Goal: Find specific page/section

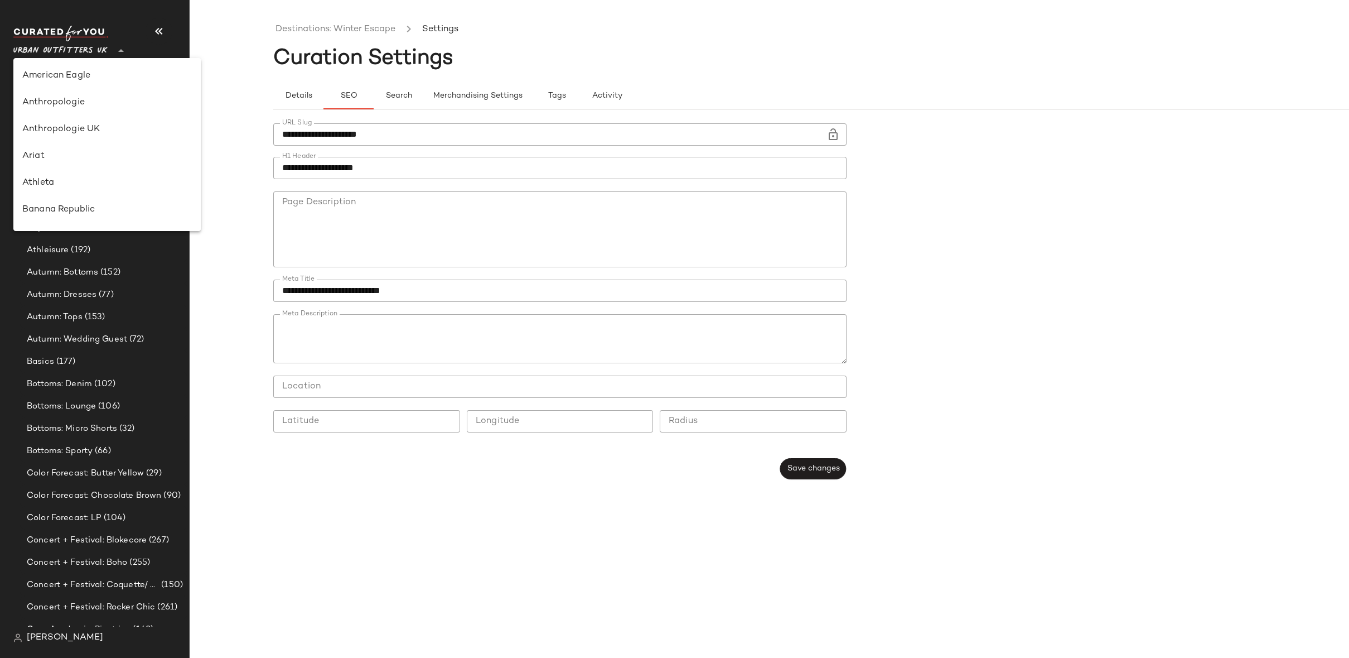
click at [91, 46] on span "Urban Outfitters UK" at bounding box center [60, 48] width 94 height 20
click at [56, 153] on div "Ariat" at bounding box center [107, 155] width 170 height 13
type input "**"
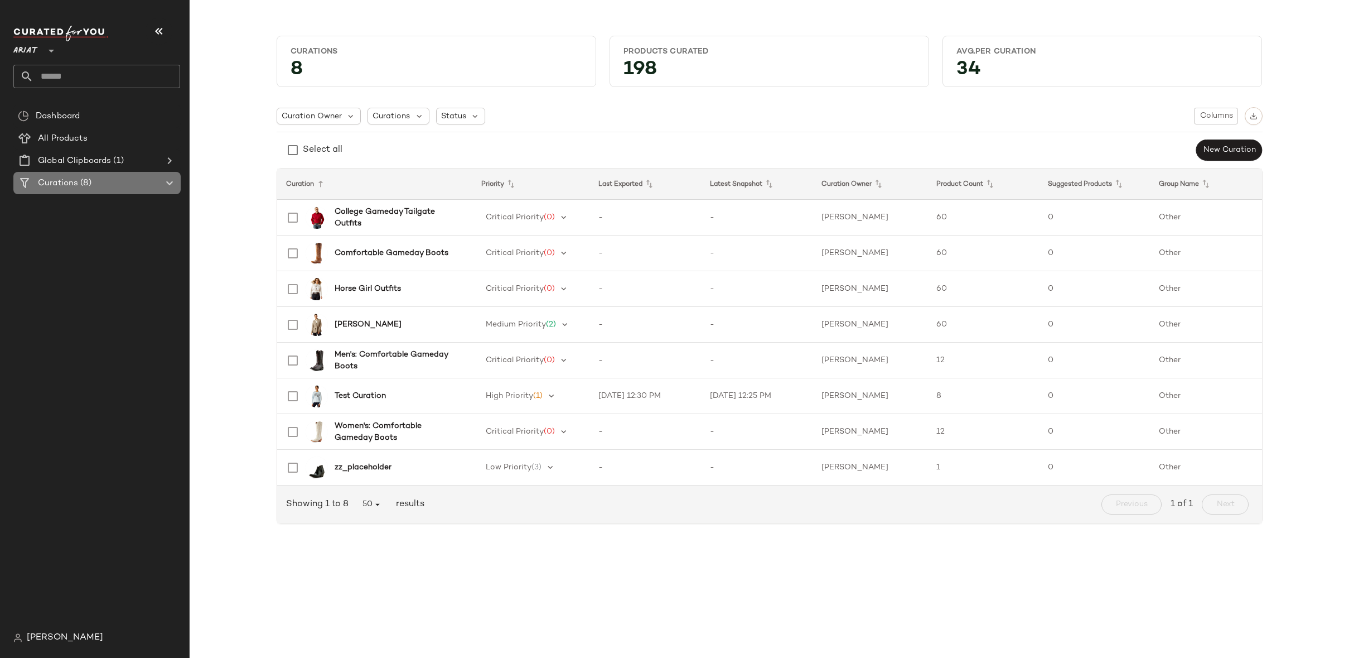
click at [161, 187] on div at bounding box center [169, 182] width 16 height 13
click at [161, 182] on div at bounding box center [169, 182] width 16 height 13
click at [393, 283] on b "Horse Girl Outfits" at bounding box center [368, 289] width 66 height 12
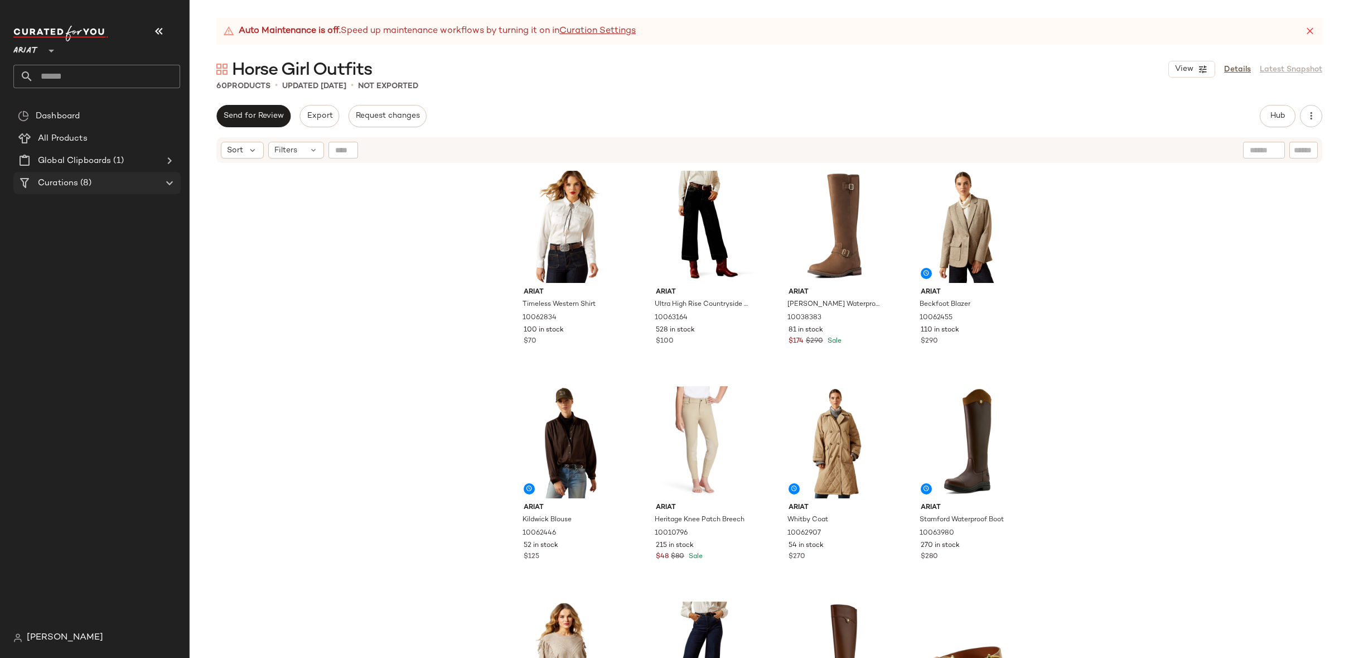
click at [159, 191] on Curations "Curations (8)" at bounding box center [96, 183] width 167 height 22
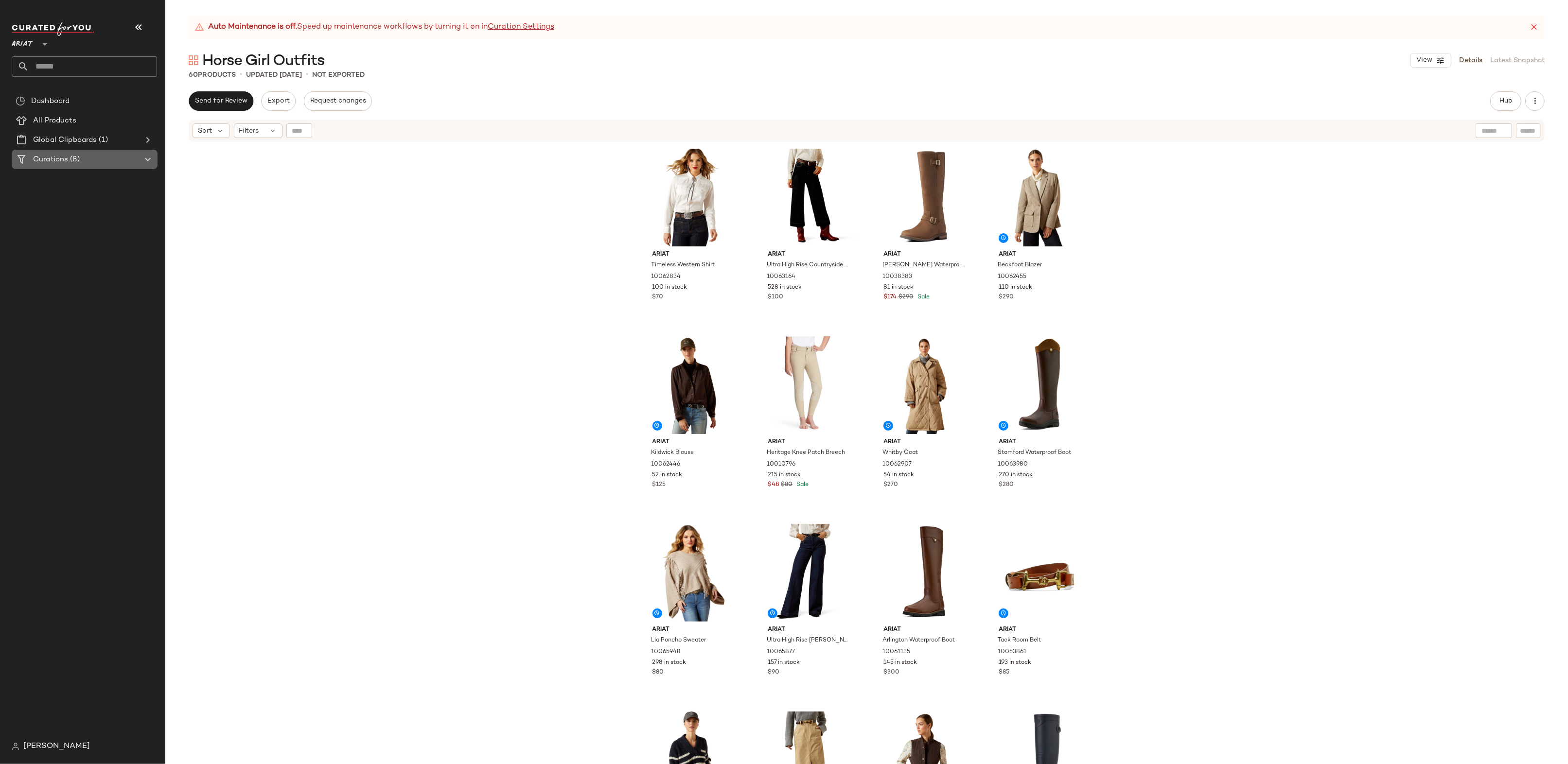
click at [79, 158] on span "(8)" at bounding box center [73, 159] width 11 height 11
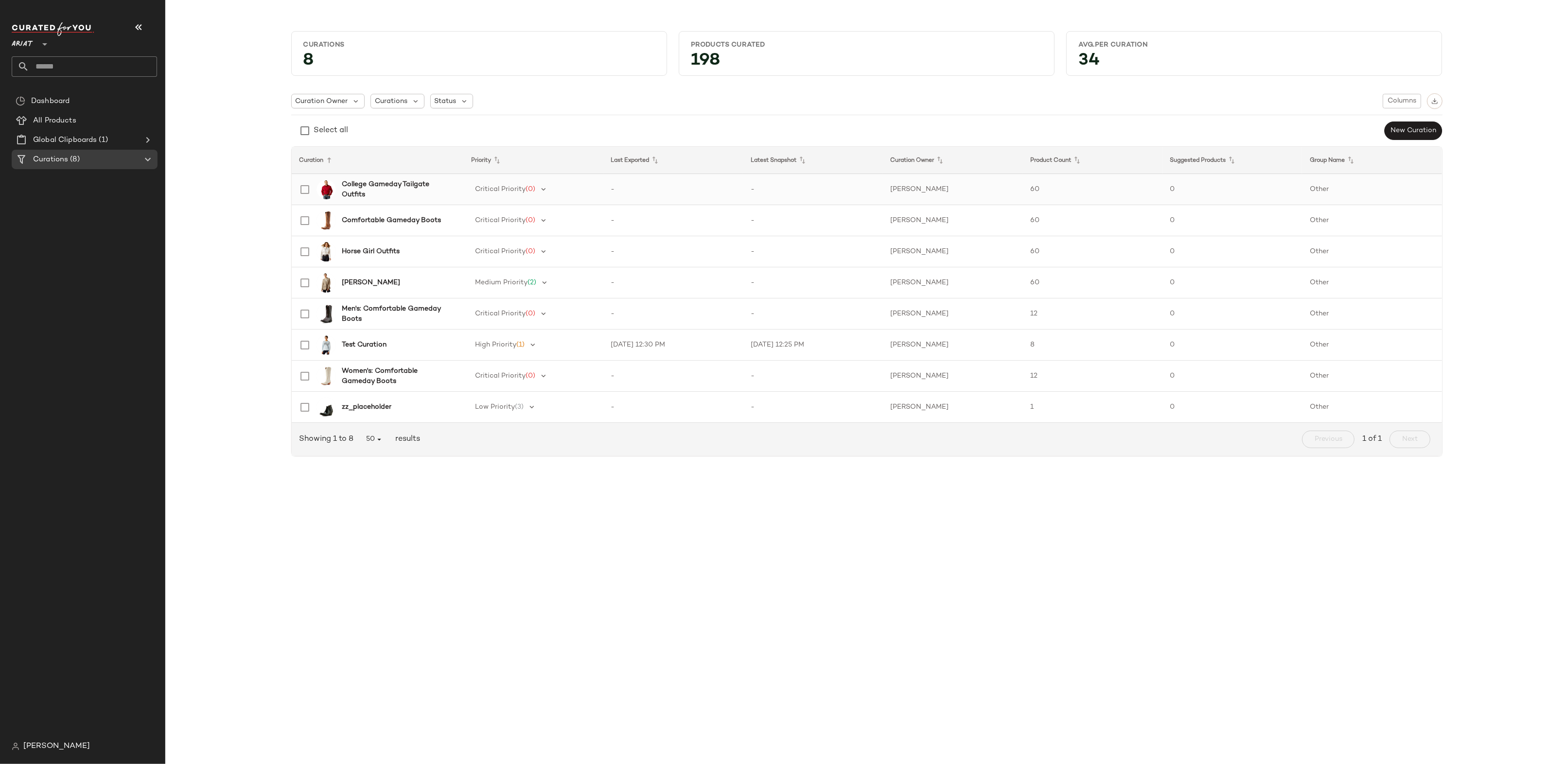
click at [361, 182] on b "College Gameday Tailgate Outfits" at bounding box center [397, 189] width 110 height 20
